Goal: Check status

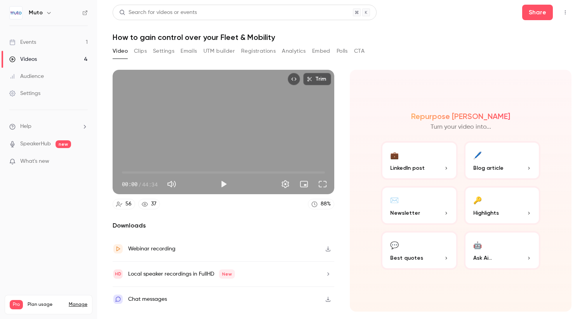
click at [29, 41] on div "Events" at bounding box center [22, 42] width 27 height 8
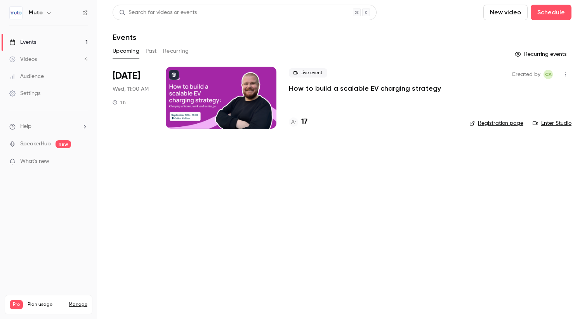
click at [333, 92] on p "How to build a scalable EV charging strategy" at bounding box center [365, 88] width 152 height 9
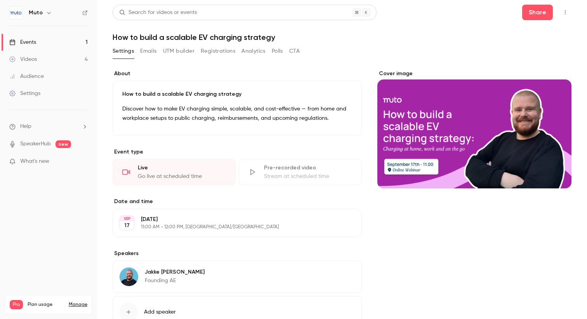
click at [208, 54] on button "Registrations" at bounding box center [218, 51] width 35 height 12
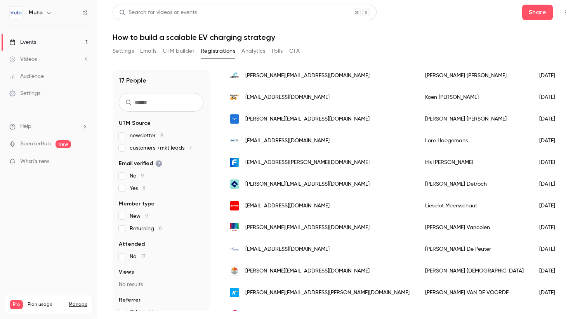
scroll to position [134, 0]
